Goal: Transaction & Acquisition: Purchase product/service

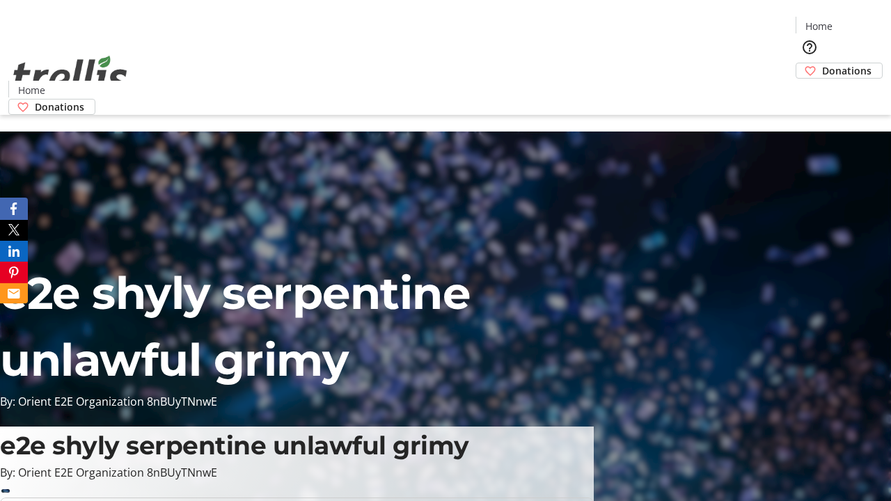
click at [822, 63] on span "Donations" at bounding box center [846, 70] width 49 height 15
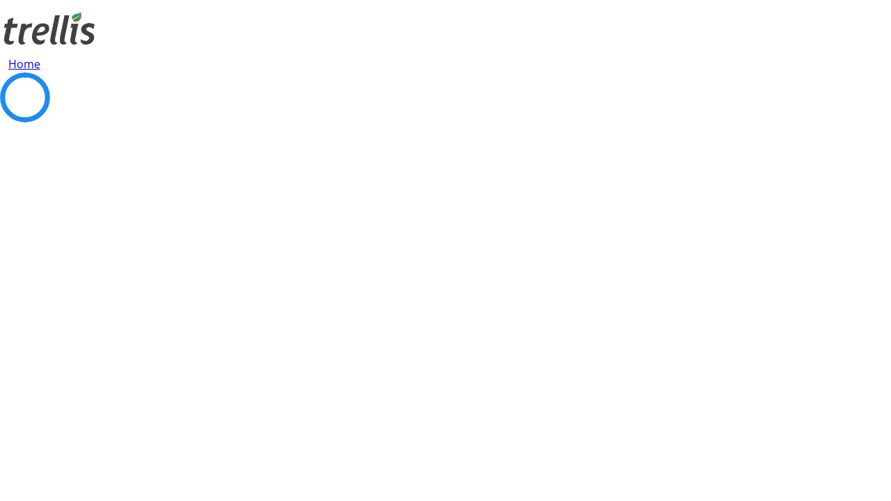
select select "CA"
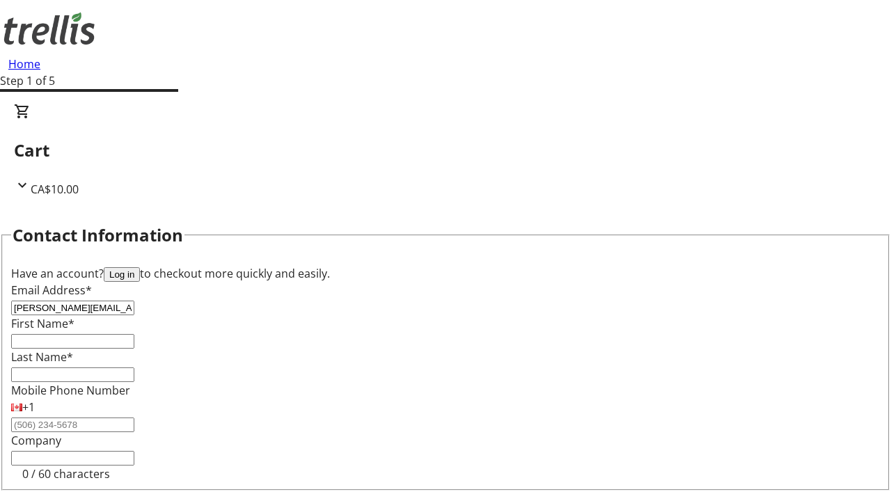
type input "[PERSON_NAME][EMAIL_ADDRESS][DOMAIN_NAME]"
type input "[PERSON_NAME]"
type input "[STREET_ADDRESS][PERSON_NAME]"
type input "Kelowna"
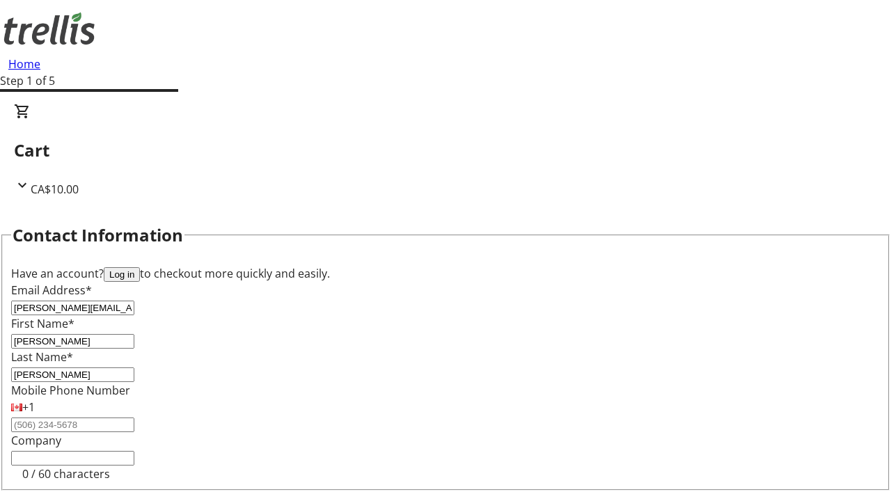
select select "BC"
type input "Kelowna"
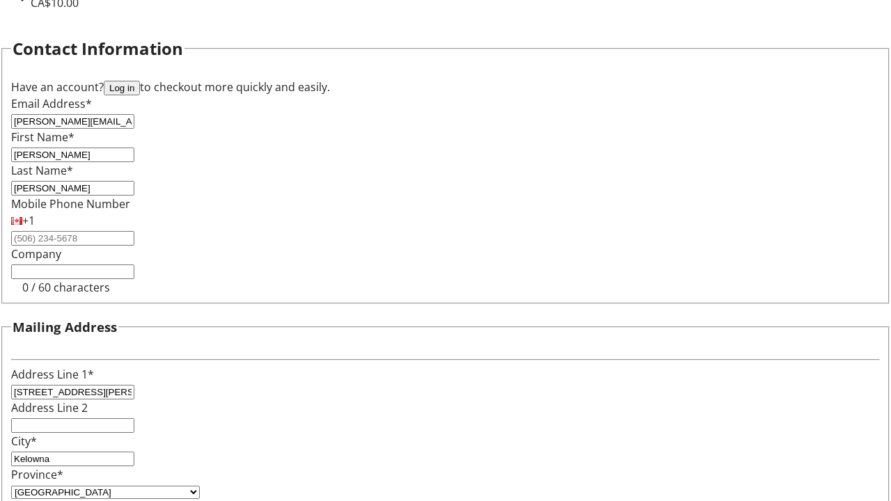
type input "V1Y 0C2"
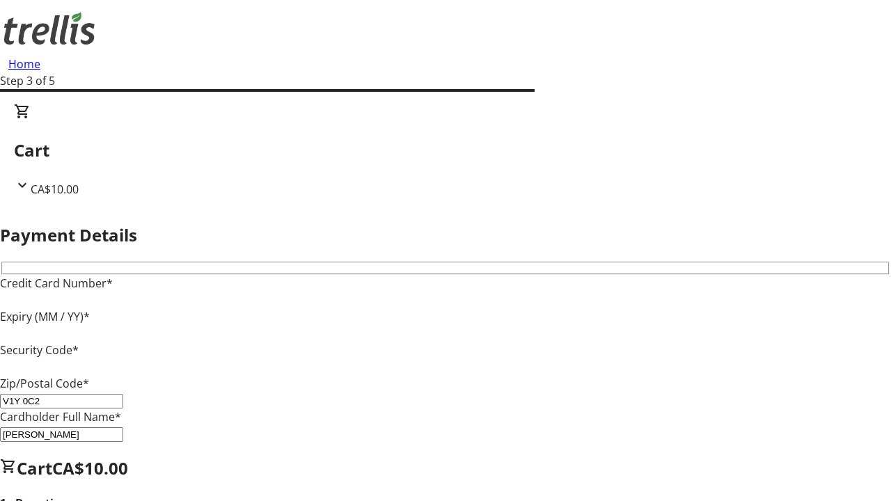
type input "V1Y 0C2"
